Goal: Task Accomplishment & Management: Complete application form

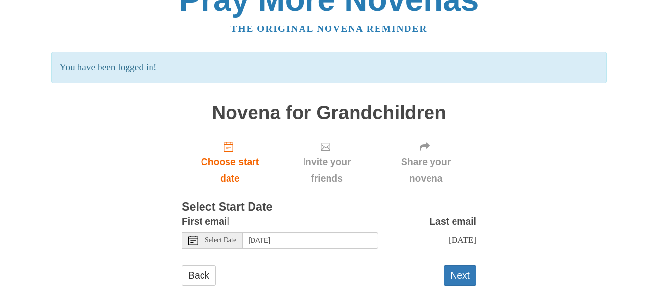
scroll to position [59, 0]
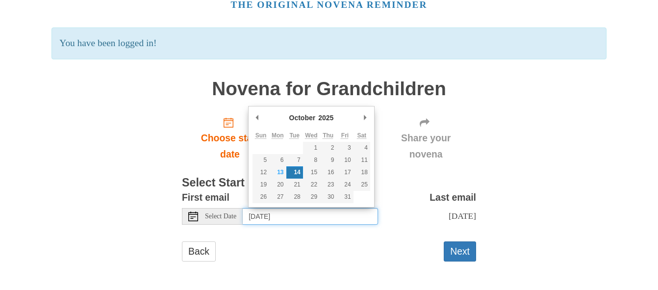
click at [340, 208] on input "[DATE]" at bounding box center [310, 216] width 135 height 17
click at [301, 250] on div "Back Next" at bounding box center [329, 255] width 294 height 29
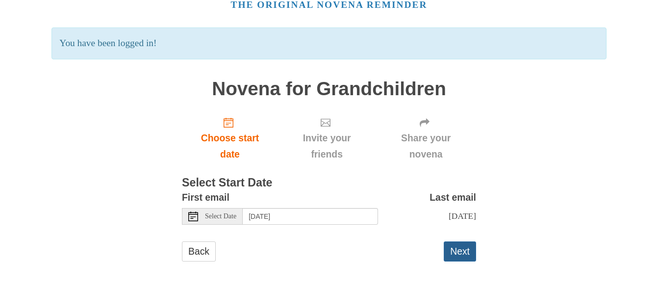
click at [453, 253] on button "Next" at bounding box center [459, 251] width 32 height 20
